Goal: Task Accomplishment & Management: Use online tool/utility

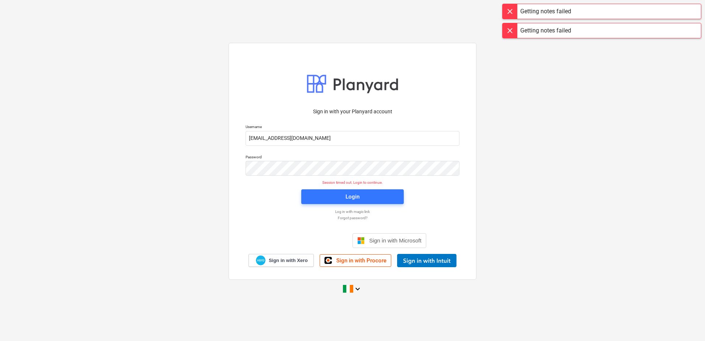
click at [352, 199] on div "Login" at bounding box center [352, 197] width 14 height 10
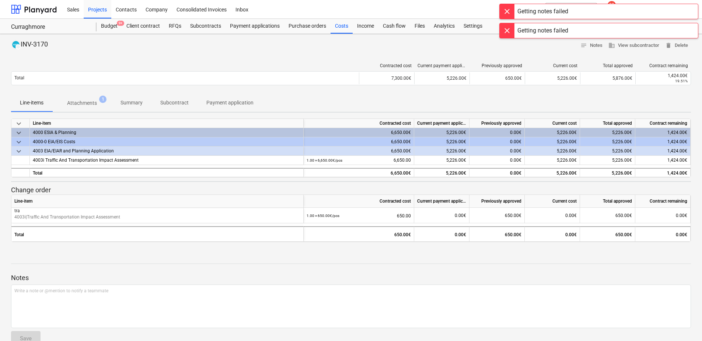
click at [93, 10] on div "Projects" at bounding box center [98, 9] width 28 height 19
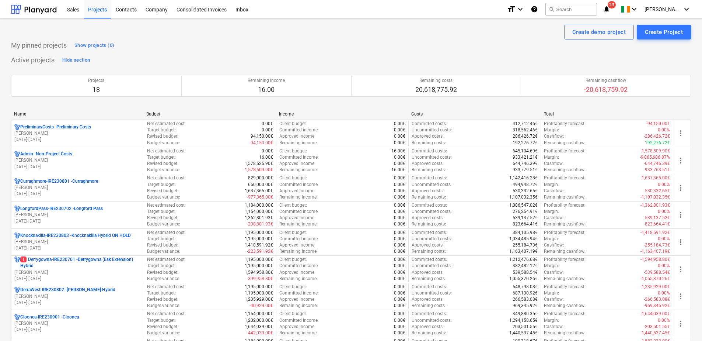
click at [48, 267] on p "1 Derrygowna-IRE230701 - Derrygowna (Esk Extension) Hybrid" at bounding box center [80, 262] width 121 height 13
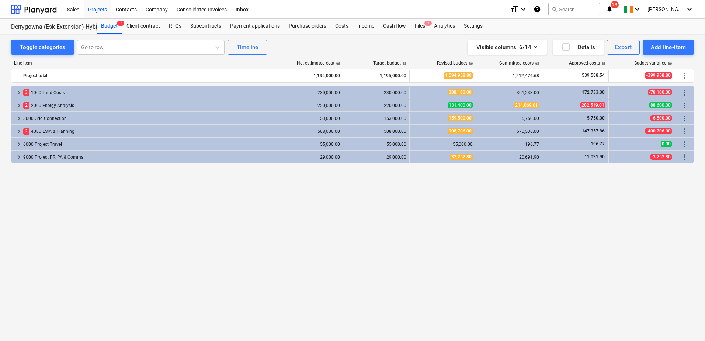
click at [422, 25] on div "Files 1" at bounding box center [419, 26] width 19 height 15
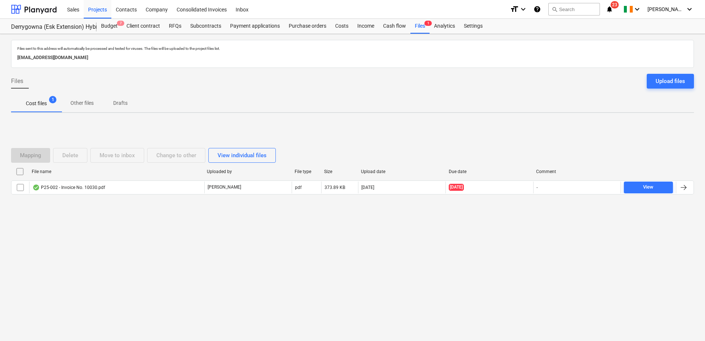
click at [70, 191] on div "P25-002 - Invoice No. 10030.pdf" at bounding box center [116, 187] width 175 height 12
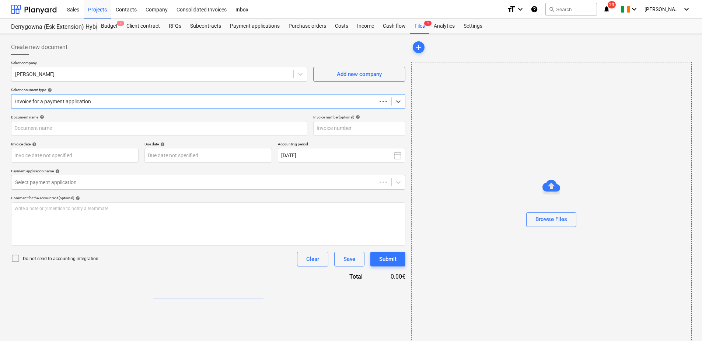
type input "SIN0010030"
type input "25 Sep 2025"
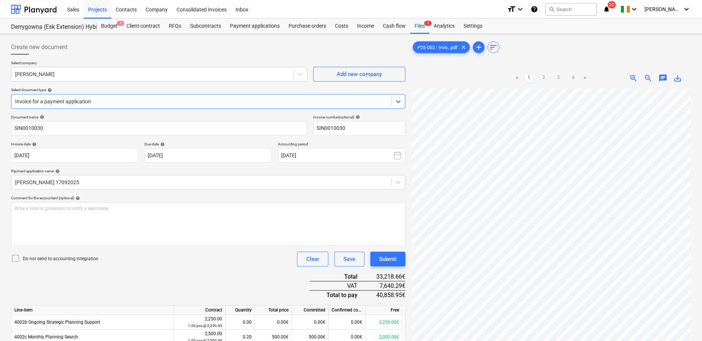
scroll to position [151, 0]
click at [63, 153] on body "Sales Projects Contacts Company Consolidated Invoices Inbox format_size keyboar…" at bounding box center [351, 170] width 702 height 341
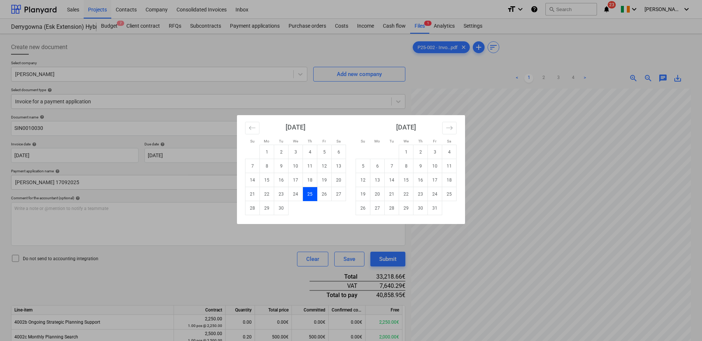
click at [195, 230] on div "Su Mo Tu We Th Fr Sa Su Mo Tu We Th Fr Sa August 2025 1 2 3 4 5 6 7 8 9 10 11 1…" at bounding box center [351, 170] width 702 height 341
click at [194, 153] on body "Sales Projects Contacts Company Consolidated Invoices Inbox format_size keyboar…" at bounding box center [351, 170] width 702 height 341
click at [408, 181] on td "15" at bounding box center [406, 180] width 14 height 14
type input "15 Oct 2025"
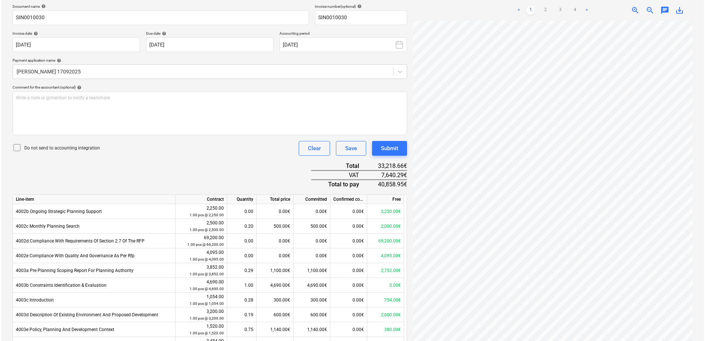
scroll to position [37, 0]
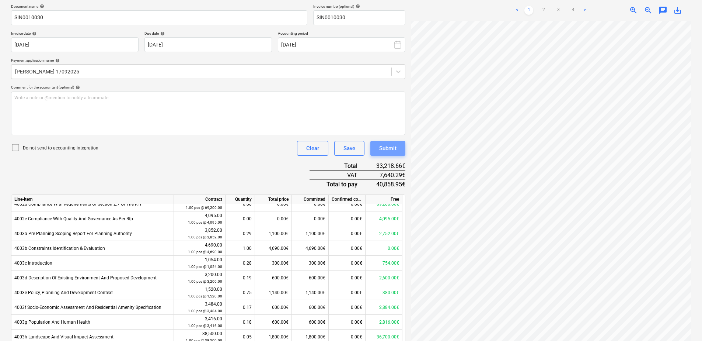
click at [387, 149] on div "Submit" at bounding box center [387, 148] width 17 height 10
